Goal: Check status: Check status

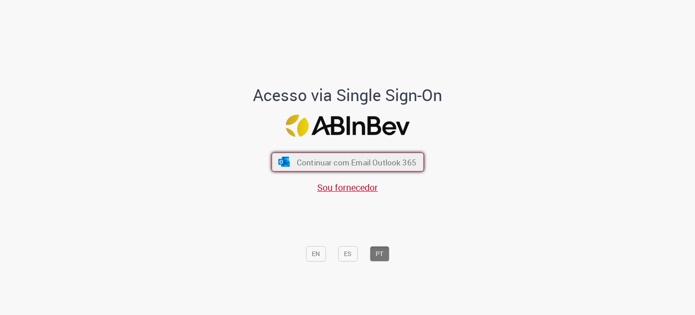
click at [310, 161] on span "Continuar com Email Outlook 365" at bounding box center [355, 162] width 119 height 10
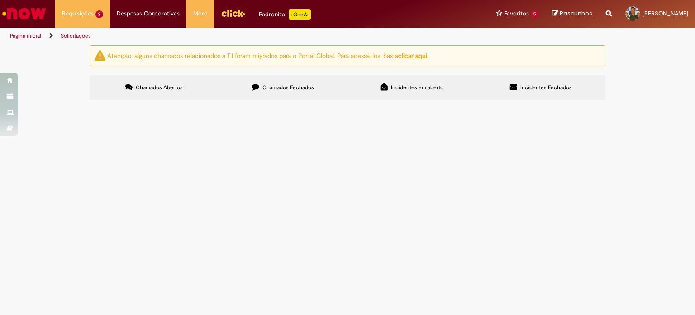
click at [0, 0] on span "Fornecedor: [PERSON_NAME] LTDA (AJR) Mês: [DATE]" at bounding box center [0, 0] width 0 height 0
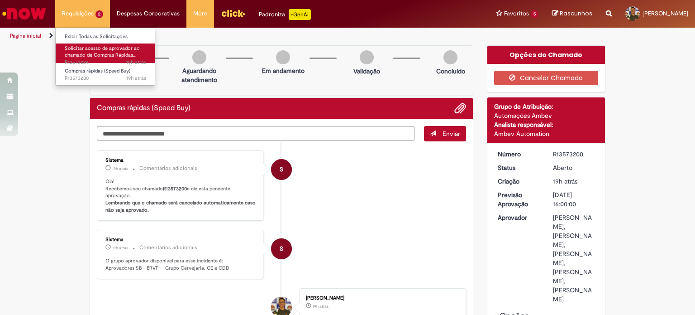
click at [94, 48] on span "Solicitar acesso de aprovador ao chamado de Compras Rápidas…" at bounding box center [102, 52] width 75 height 14
